Goal: Use online tool/utility: Utilize a website feature to perform a specific function

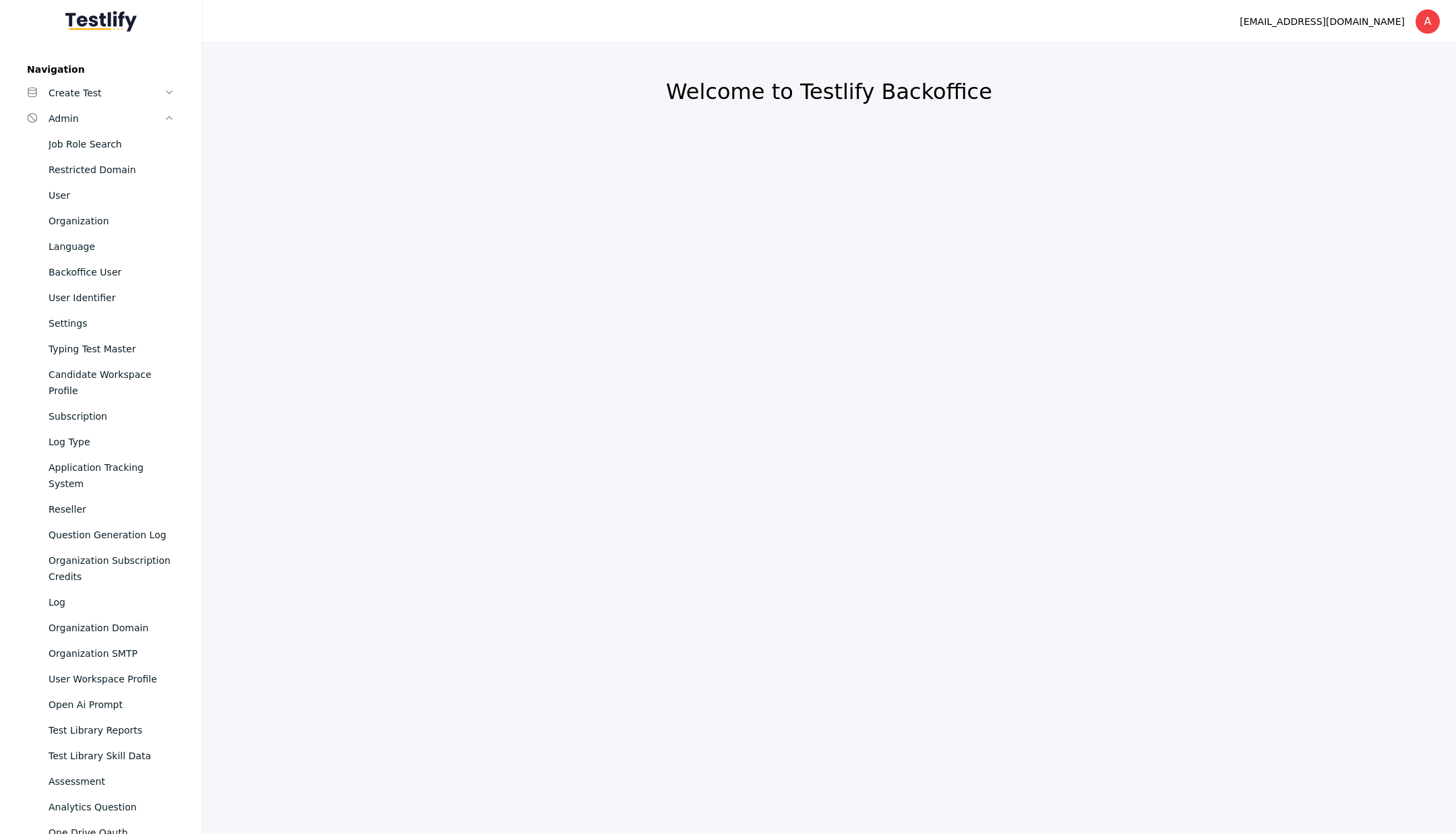
scroll to position [533, 0]
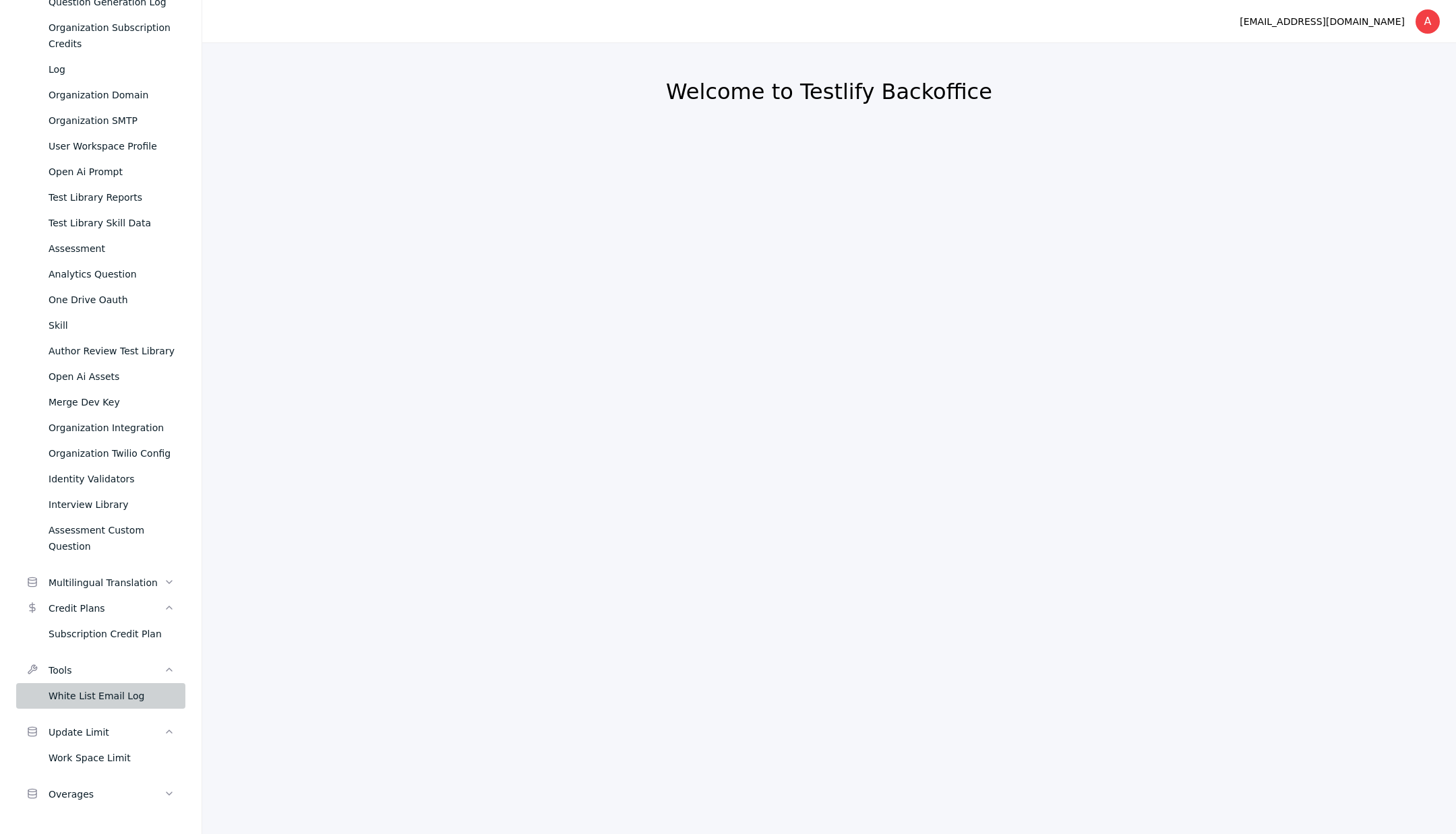
click at [97, 694] on div "White List Email Log" at bounding box center [111, 697] width 126 height 16
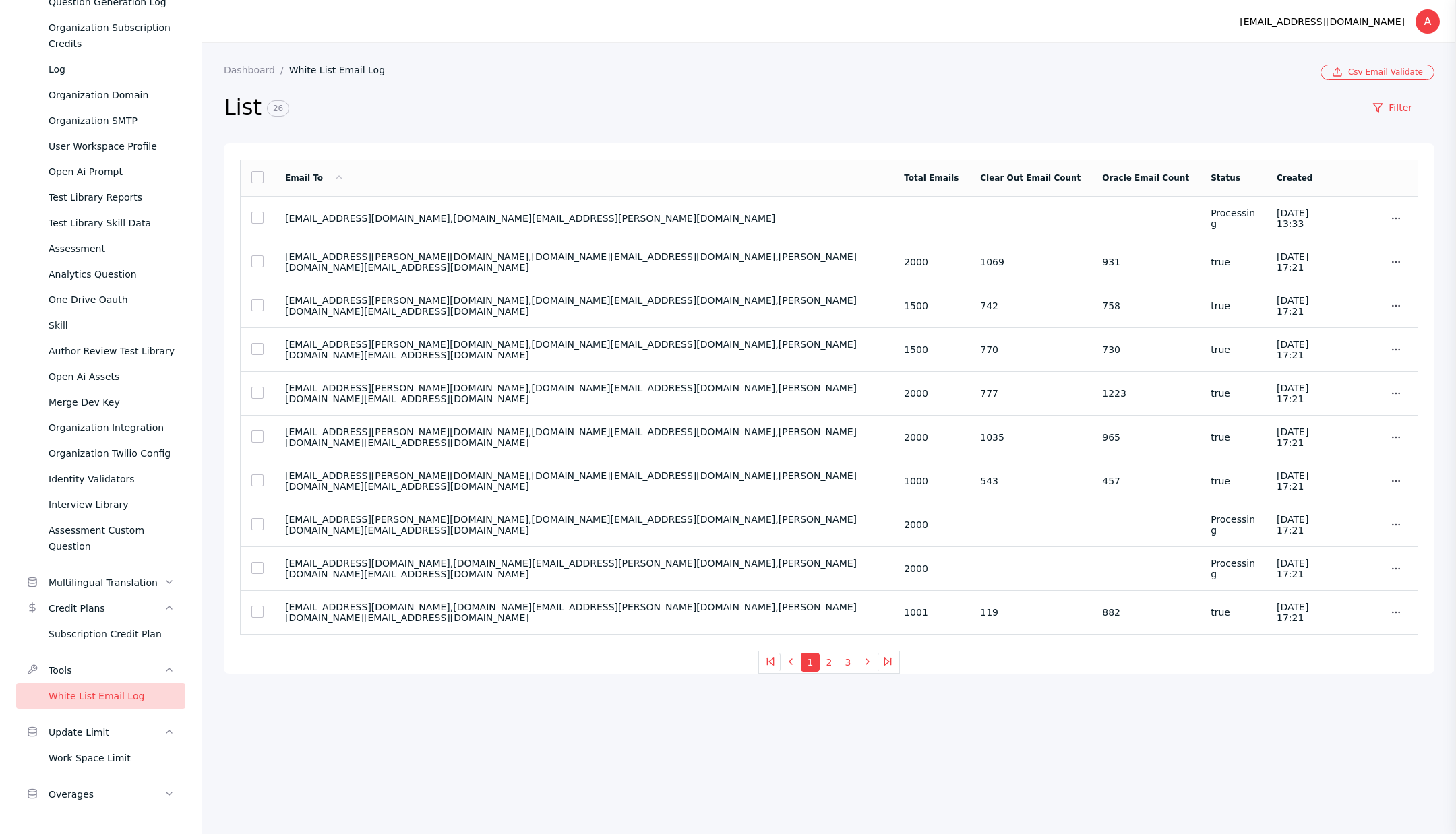
click at [336, 65] on link "White List Email Log" at bounding box center [342, 70] width 106 height 11
copy section "[EMAIL_ADDRESS][PERSON_NAME][DOMAIN_NAME],[DOMAIN_NAME][EMAIL_ADDRESS][DOMAIN_N…"
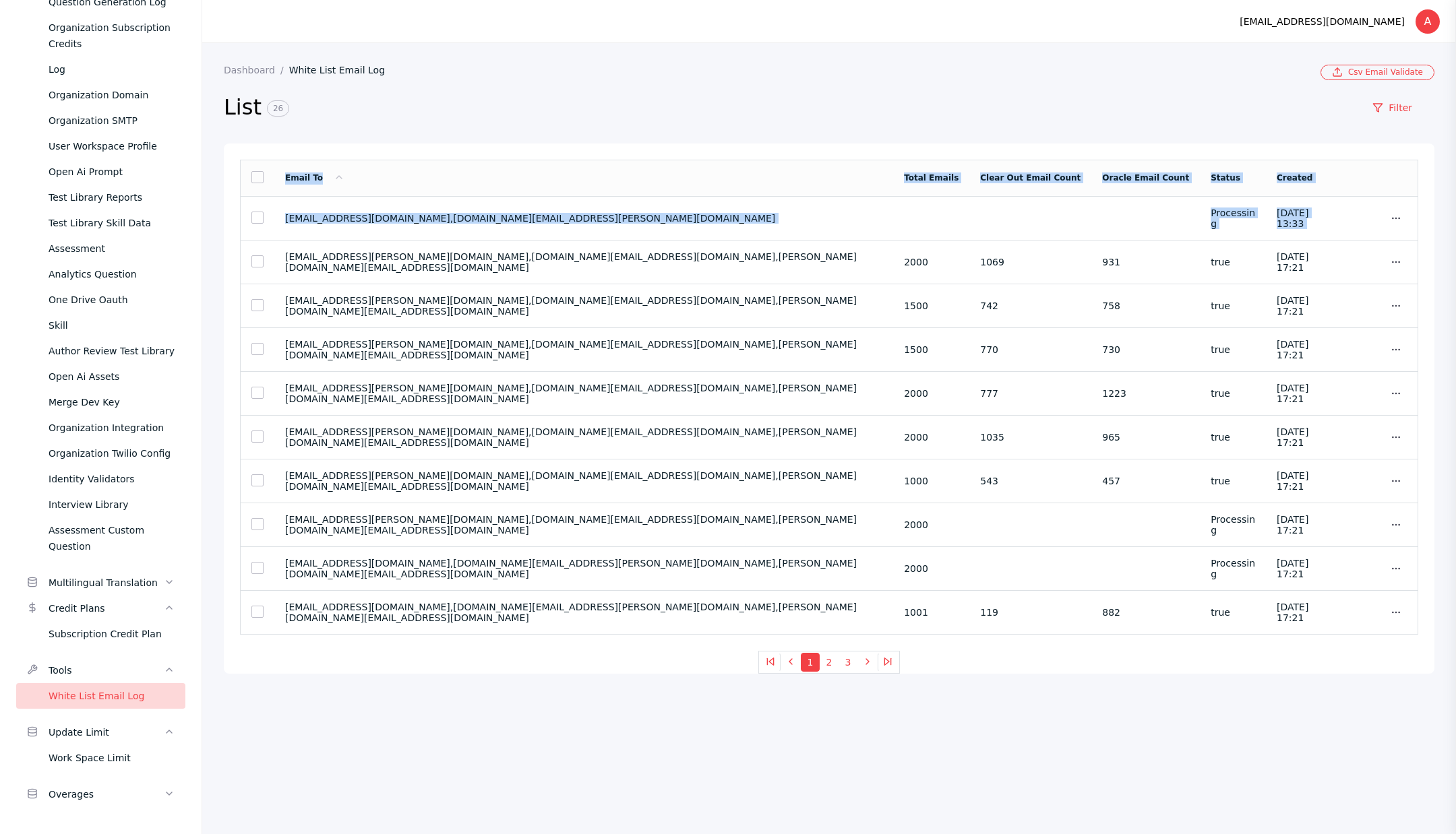
drag, startPoint x: 284, startPoint y: 268, endPoint x: 624, endPoint y: 89, distance: 384.2
click at [624, 89] on section "Dashboard White List Email Log Csv Email Validate List 26 Filter Email To Total…" at bounding box center [829, 369] width 1211 height 609
click at [632, 109] on h2 "List 26" at bounding box center [787, 107] width 1127 height 29
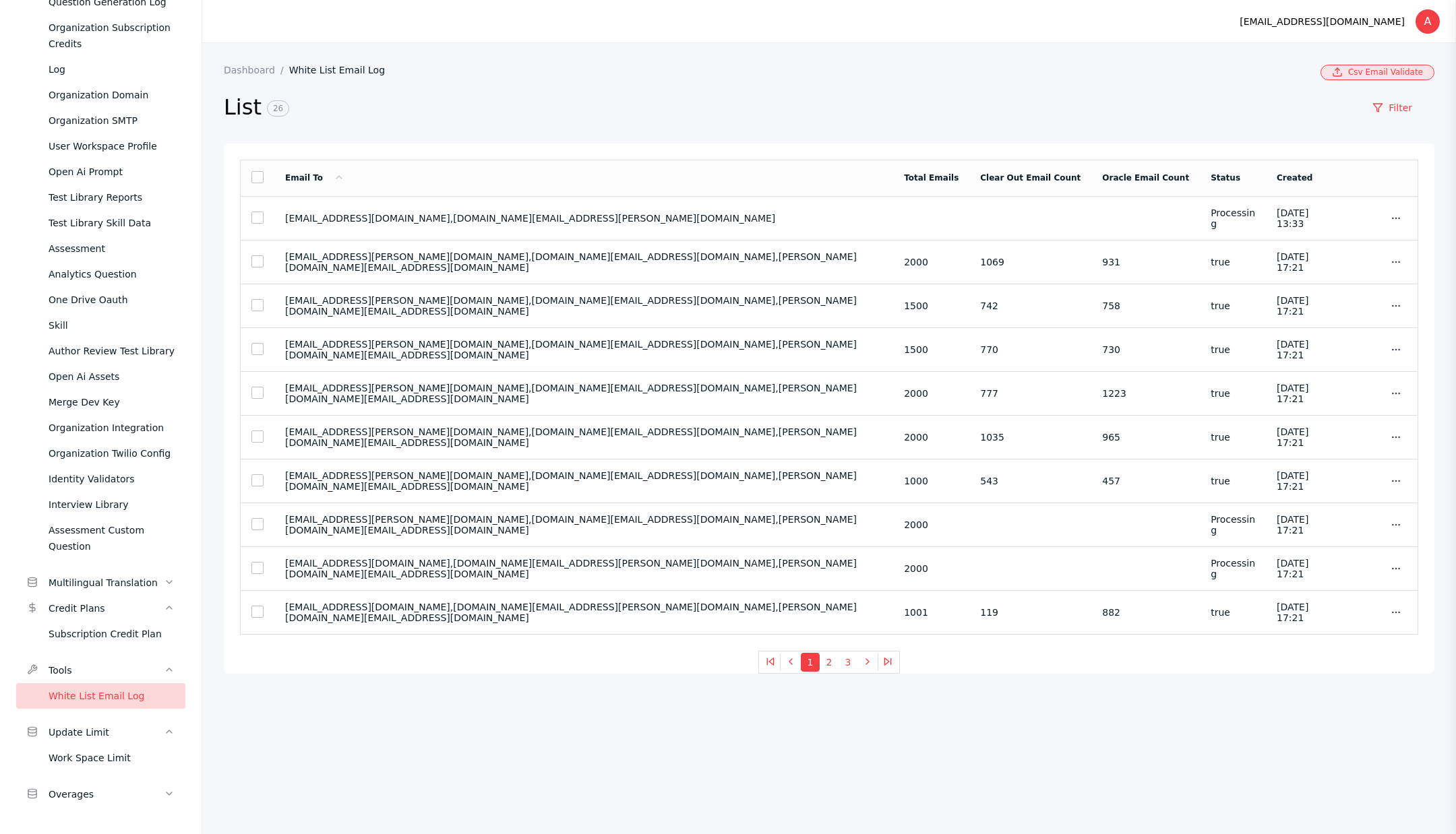
click at [1395, 70] on link "Csv Email Validate" at bounding box center [1377, 72] width 114 height 16
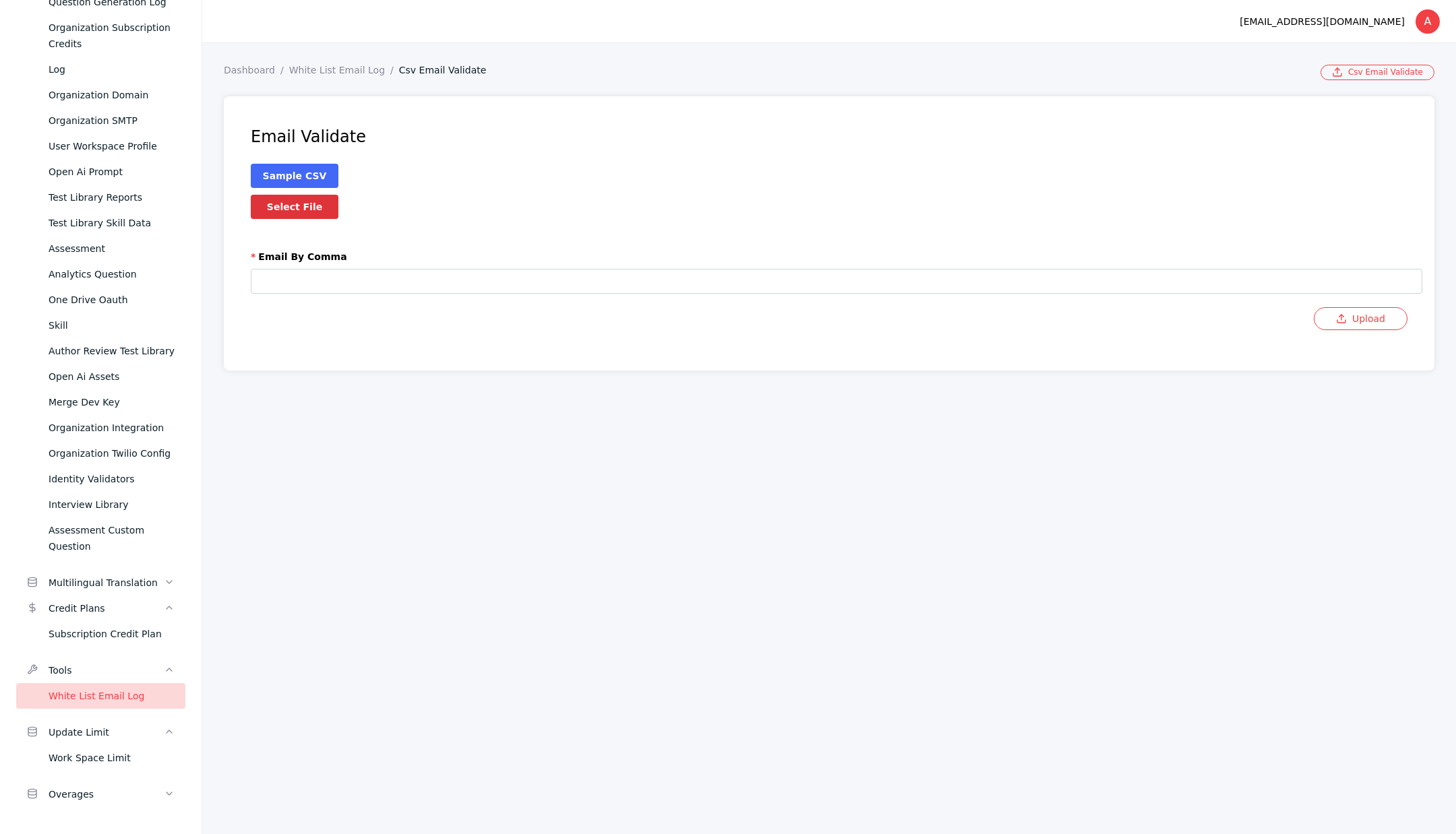
click at [327, 214] on label "Select File" at bounding box center [294, 207] width 88 height 25
click at [0, 0] on input "Select File" at bounding box center [0, 0] width 0 height 0
click at [331, 278] on input "text" at bounding box center [836, 282] width 1172 height 25
paste input "**********"
type input "**********"
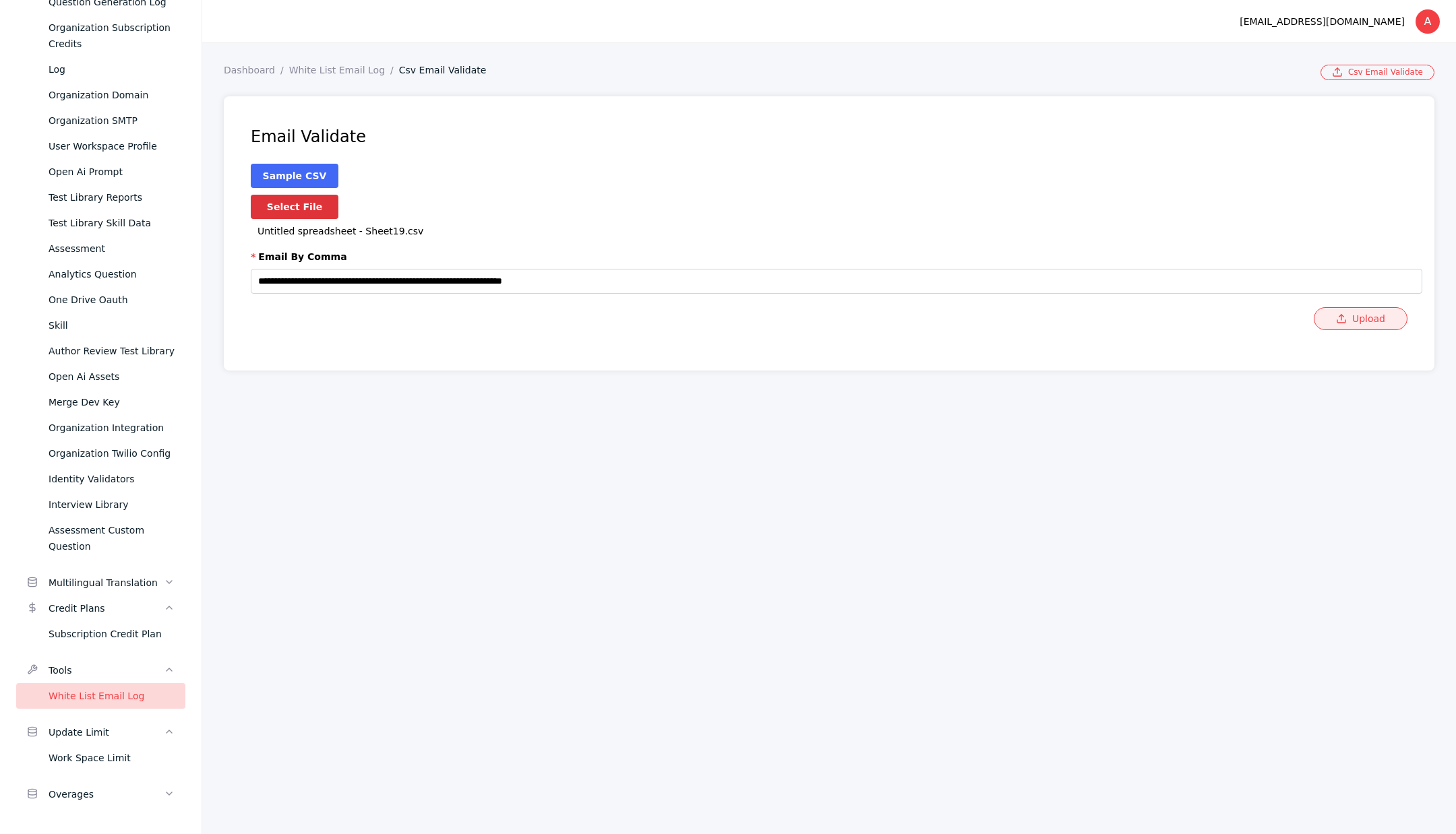
click at [1336, 318] on icon "submit" at bounding box center [1341, 318] width 11 height 11
